Goal: Use online tool/utility: Utilize a website feature to perform a specific function

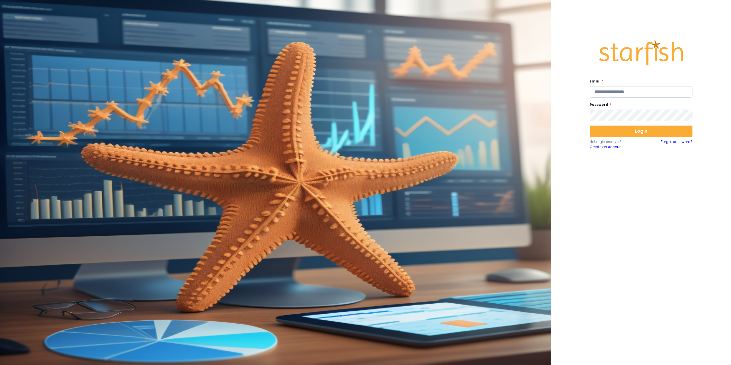
click at [306, 92] on input "email" at bounding box center [640, 91] width 103 height 11
type input "**********"
click at [306, 130] on button "Login" at bounding box center [640, 131] width 103 height 11
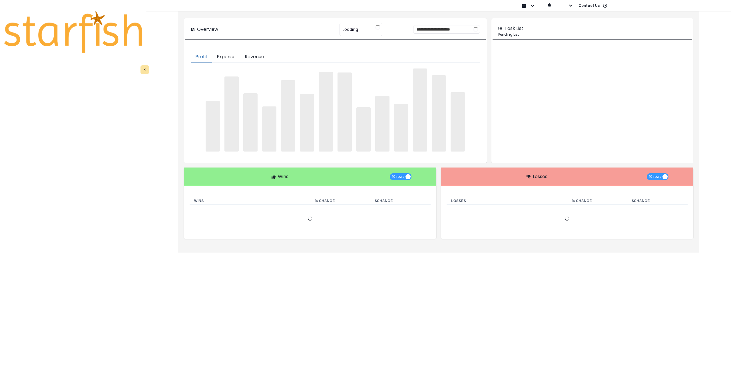
type input "********"
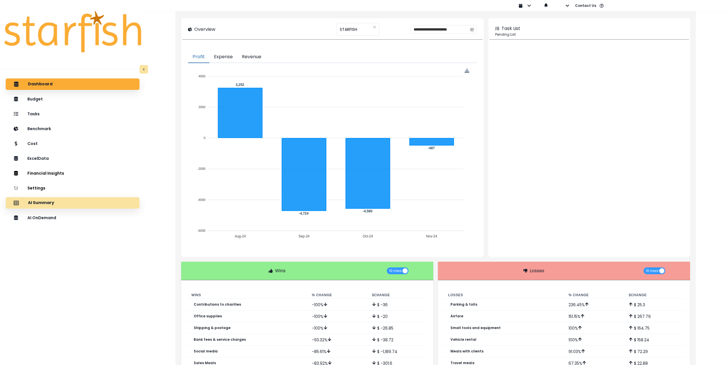
click at [51, 201] on p "AI Summary" at bounding box center [41, 202] width 26 height 5
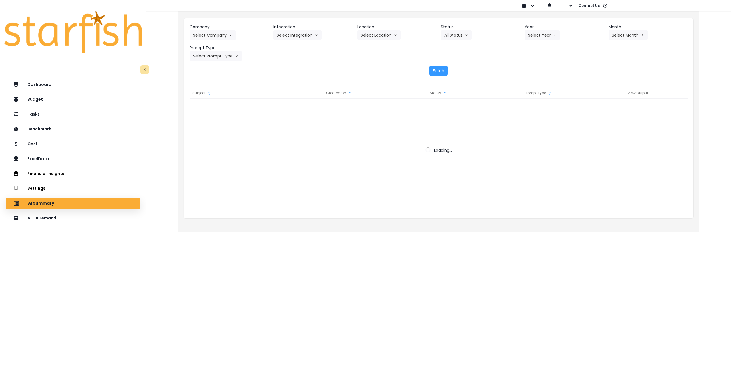
click at [215, 46] on header "Prompt Type" at bounding box center [228, 48] width 79 height 6
click at [211, 30] on button "Select Company" at bounding box center [212, 35] width 46 height 10
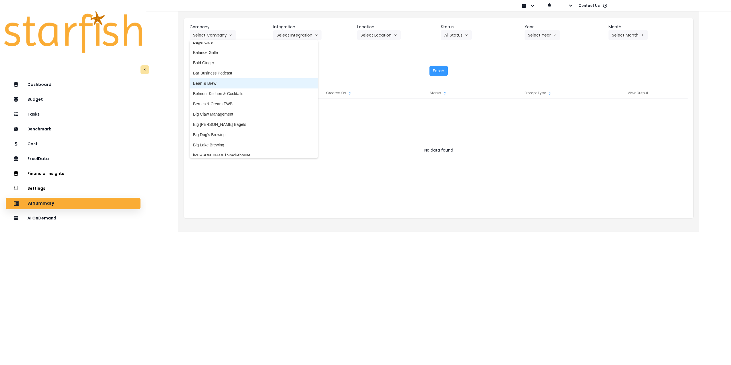
scroll to position [29, 0]
click at [219, 92] on span "Belmont Kitchen & Cocktails" at bounding box center [254, 91] width 122 height 6
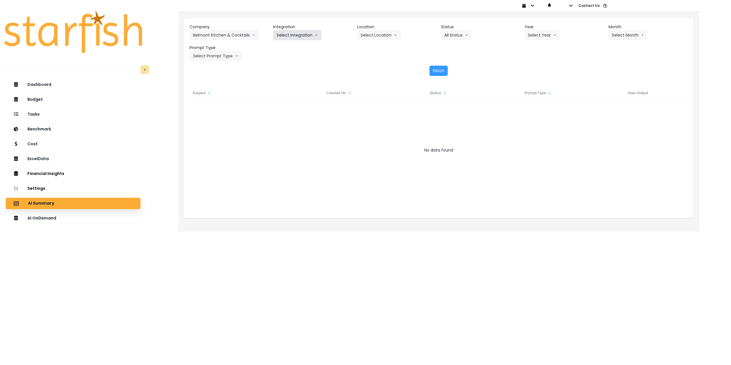
click at [306, 36] on button "Select Integration" at bounding box center [297, 35] width 48 height 10
click at [293, 48] on span "Quickbooks" at bounding box center [287, 47] width 21 height 6
click at [306, 37] on button "Select Location" at bounding box center [378, 35] width 43 height 10
click at [306, 49] on span "All Locations" at bounding box center [371, 47] width 23 height 6
click at [306, 33] on button "Select Year" at bounding box center [541, 35] width 35 height 10
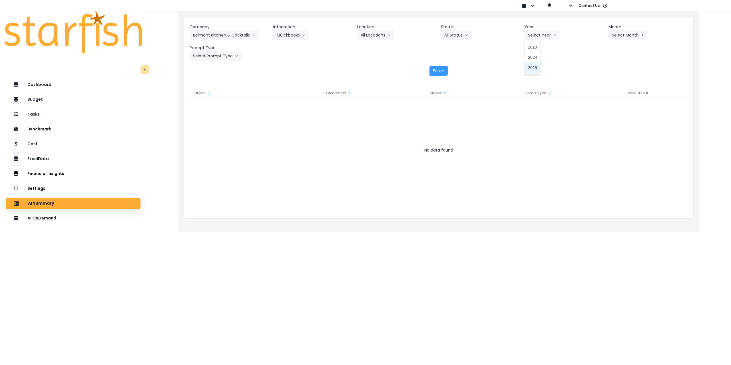
drag, startPoint x: 533, startPoint y: 70, endPoint x: 554, endPoint y: 66, distance: 22.3
click at [306, 70] on span "2025" at bounding box center [532, 68] width 9 height 6
click at [306, 37] on button "Select Month" at bounding box center [627, 35] width 39 height 10
click at [306, 98] on span "July" at bounding box center [599, 99] width 11 height 6
click at [224, 52] on button "Select Prompt Type" at bounding box center [215, 56] width 52 height 10
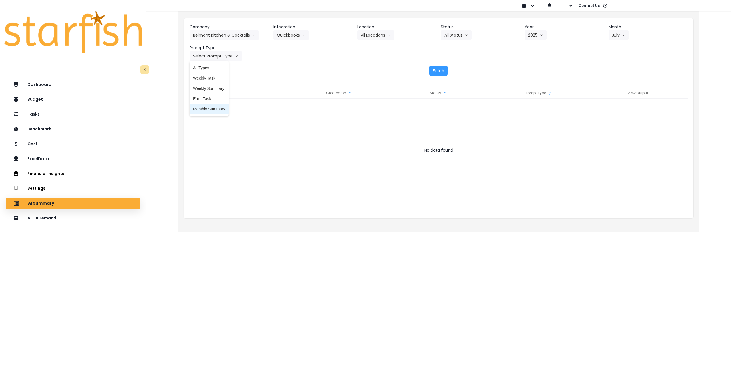
click at [211, 106] on li "Monthly Summary" at bounding box center [208, 109] width 39 height 10
click at [306, 69] on button "Fetch" at bounding box center [438, 71] width 18 height 10
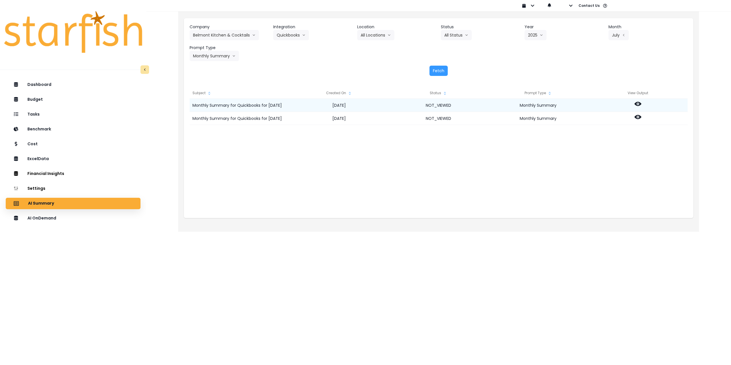
click at [306, 103] on div at bounding box center [638, 105] width 100 height 13
click at [306, 103] on icon at bounding box center [637, 104] width 7 height 4
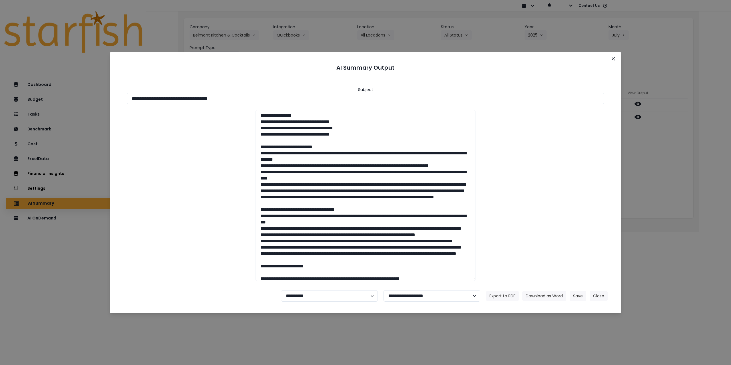
drag, startPoint x: 217, startPoint y: 99, endPoint x: 312, endPoint y: 107, distance: 95.9
click at [306, 105] on div "**********" at bounding box center [365, 180] width 498 height 209
click at [306, 293] on button "Download as Word" at bounding box center [544, 296] width 44 height 10
drag, startPoint x: 702, startPoint y: 161, endPoint x: 686, endPoint y: 152, distance: 18.1
click at [306, 161] on div "**********" at bounding box center [365, 182] width 731 height 365
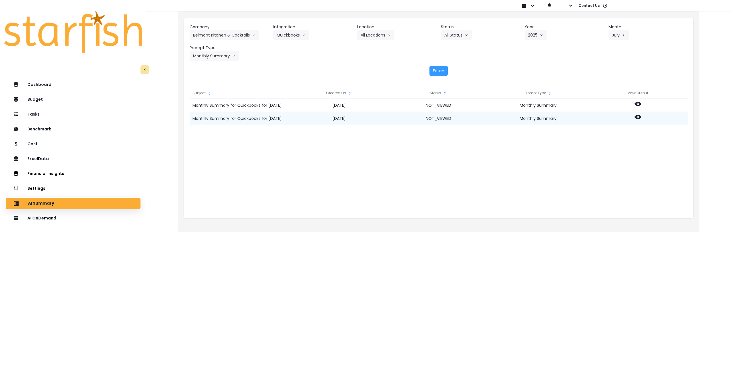
click at [306, 116] on icon at bounding box center [637, 117] width 7 height 7
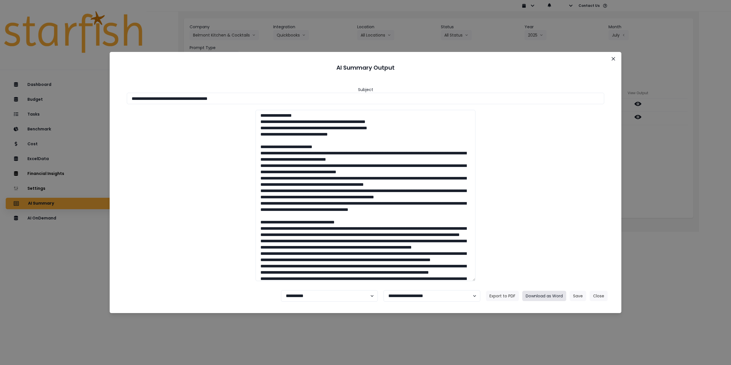
click at [306, 295] on button "Download as Word" at bounding box center [544, 296] width 44 height 10
click at [306, 295] on select "**********" at bounding box center [329, 295] width 97 height 11
select select "********"
click at [281, 290] on select "**********" at bounding box center [329, 295] width 97 height 11
click at [306, 298] on button "Save" at bounding box center [577, 296] width 17 height 10
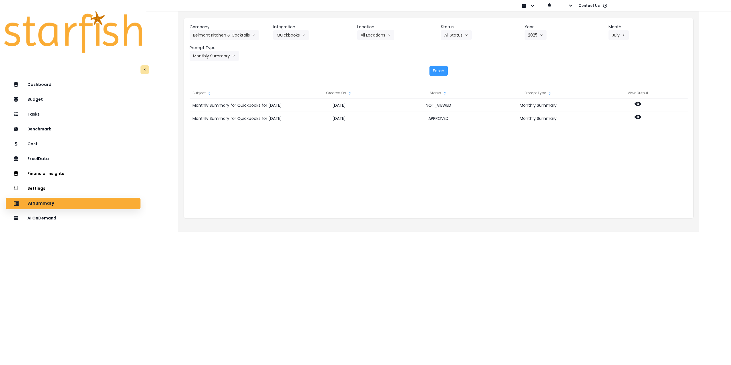
click at [229, 30] on header "Company" at bounding box center [228, 27] width 79 height 6
click at [233, 34] on button "Belmont Kitchen & Cocktails" at bounding box center [223, 35] width 69 height 10
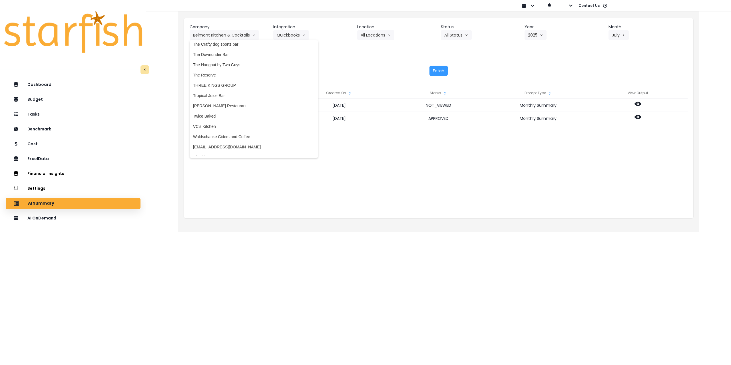
scroll to position [1199, 0]
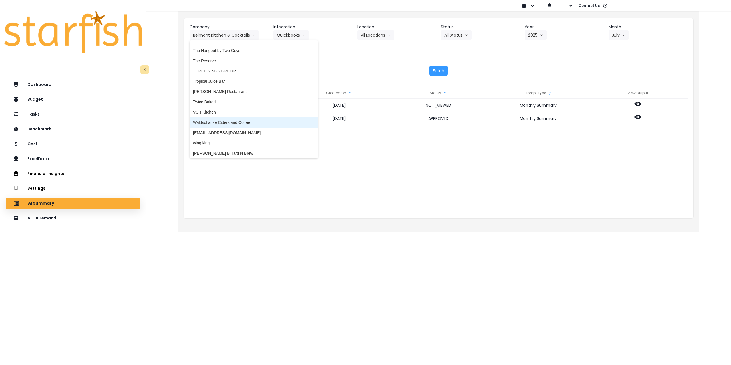
click at [252, 124] on span "Waldschanke Ciders and Coffee" at bounding box center [254, 123] width 122 height 6
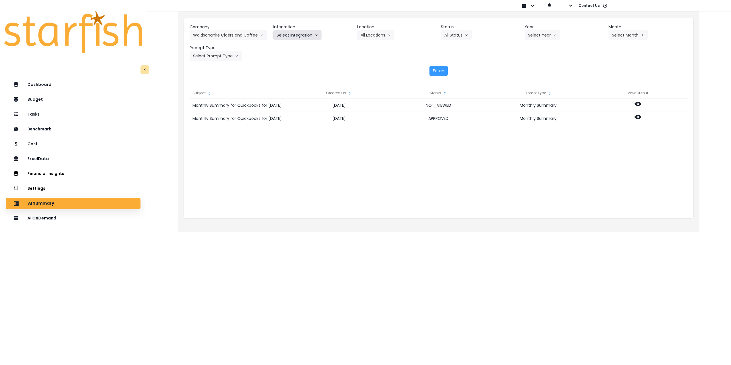
click at [298, 36] on button "Select Integration" at bounding box center [297, 35] width 48 height 10
drag, startPoint x: 293, startPoint y: 49, endPoint x: 343, endPoint y: 45, distance: 49.8
click at [294, 49] on span "QuickBooks Online" at bounding box center [294, 47] width 34 height 6
click at [306, 38] on button "Select Location" at bounding box center [378, 35] width 43 height 10
drag, startPoint x: 377, startPoint y: 48, endPoint x: 481, endPoint y: 43, distance: 104.3
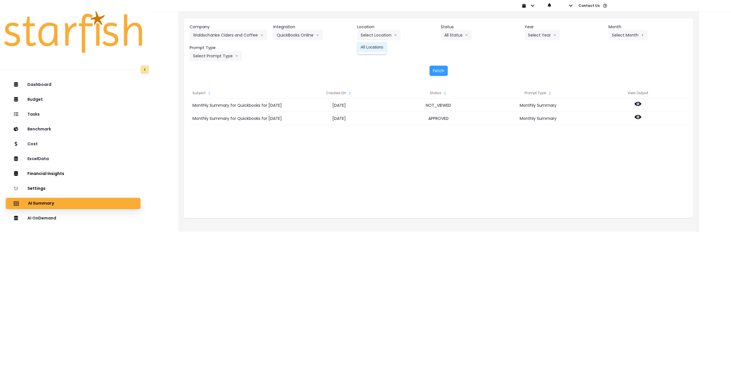
click at [306, 48] on span "All Locations" at bounding box center [371, 47] width 23 height 6
drag, startPoint x: 558, startPoint y: 35, endPoint x: 546, endPoint y: 35, distance: 12.3
click at [306, 35] on button "Select Year" at bounding box center [541, 35] width 35 height 10
click at [306, 36] on button "Select Year" at bounding box center [541, 35] width 35 height 10
click at [306, 35] on button "Select Year" at bounding box center [541, 35] width 35 height 10
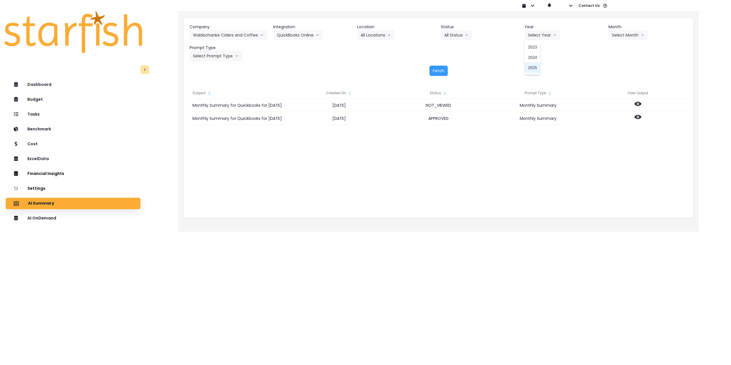
click at [306, 65] on li "2025" at bounding box center [532, 67] width 16 height 10
click at [306, 33] on button "Select Month" at bounding box center [627, 35] width 39 height 10
click at [306, 98] on span "July" at bounding box center [599, 99] width 11 height 6
click at [209, 57] on button "Select Prompt Type" at bounding box center [215, 56] width 52 height 10
click at [209, 113] on li "Monthly Summary" at bounding box center [208, 109] width 39 height 10
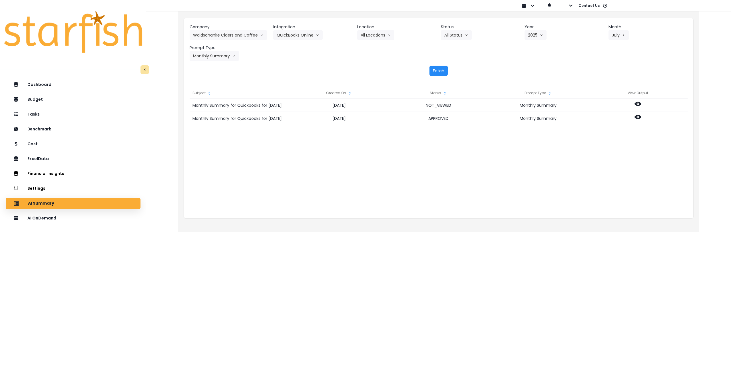
click at [306, 67] on button "Fetch" at bounding box center [438, 71] width 18 height 10
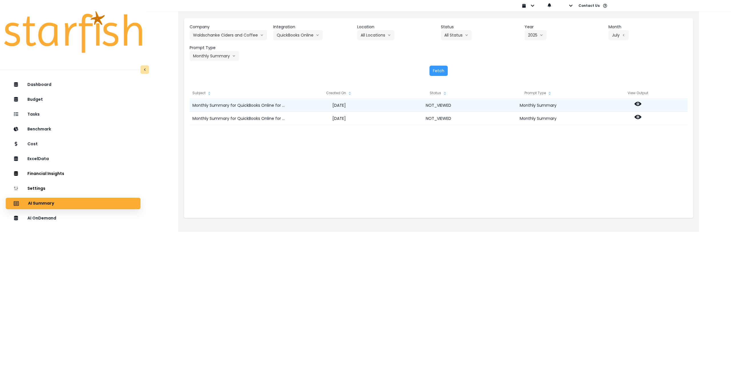
click at [306, 106] on icon at bounding box center [637, 104] width 7 height 4
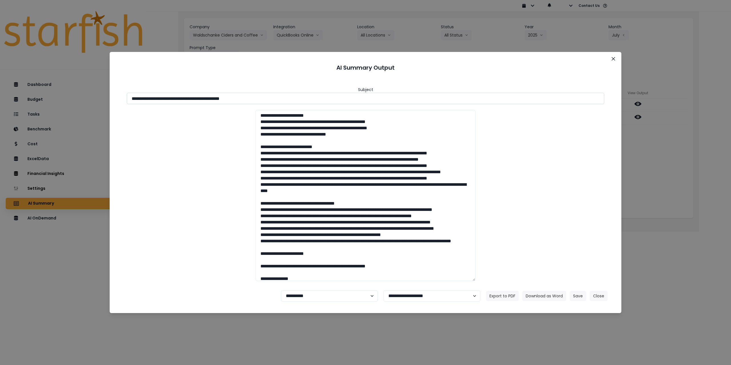
drag, startPoint x: 232, startPoint y: 97, endPoint x: 290, endPoint y: 98, distance: 58.2
click at [290, 98] on input "**********" at bounding box center [365, 98] width 477 height 11
click at [306, 298] on button "Download as Word" at bounding box center [544, 296] width 44 height 10
click at [306, 178] on div "**********" at bounding box center [365, 182] width 731 height 365
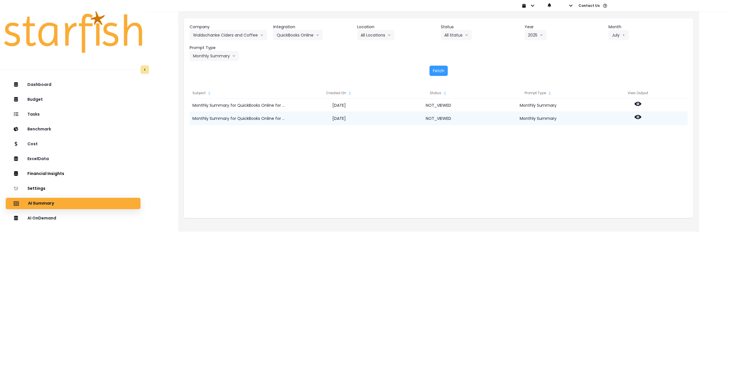
click at [306, 116] on icon at bounding box center [637, 117] width 7 height 7
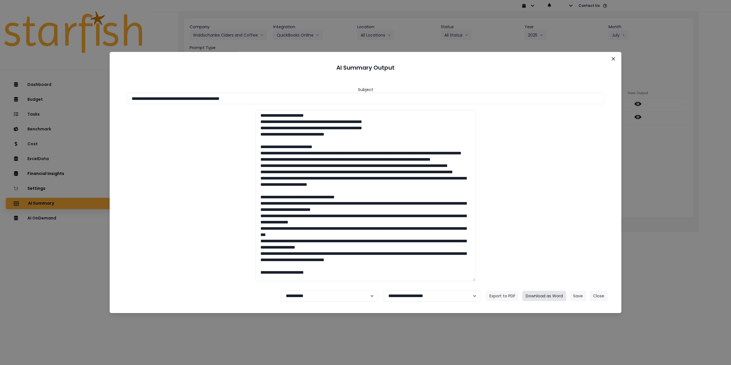
click at [306, 297] on button "Download as Word" at bounding box center [544, 296] width 44 height 10
